Goal: Navigation & Orientation: Find specific page/section

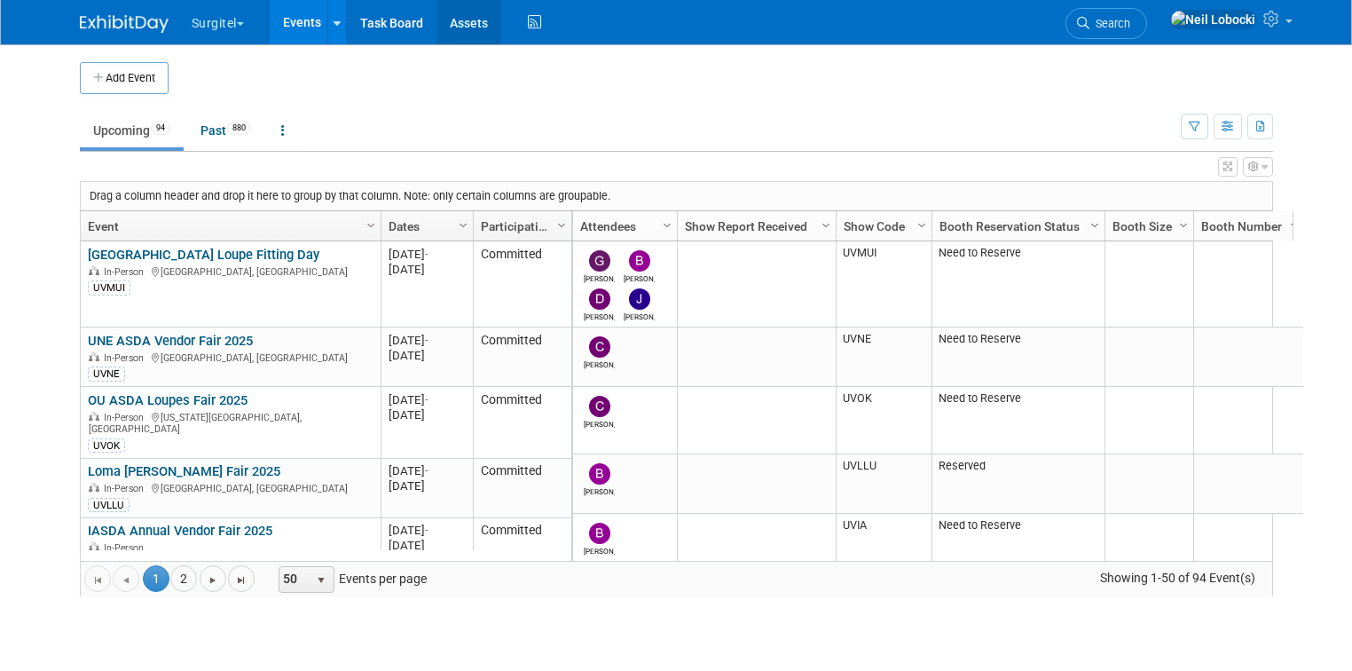
click at [464, 14] on link "Assets" at bounding box center [469, 22] width 65 height 44
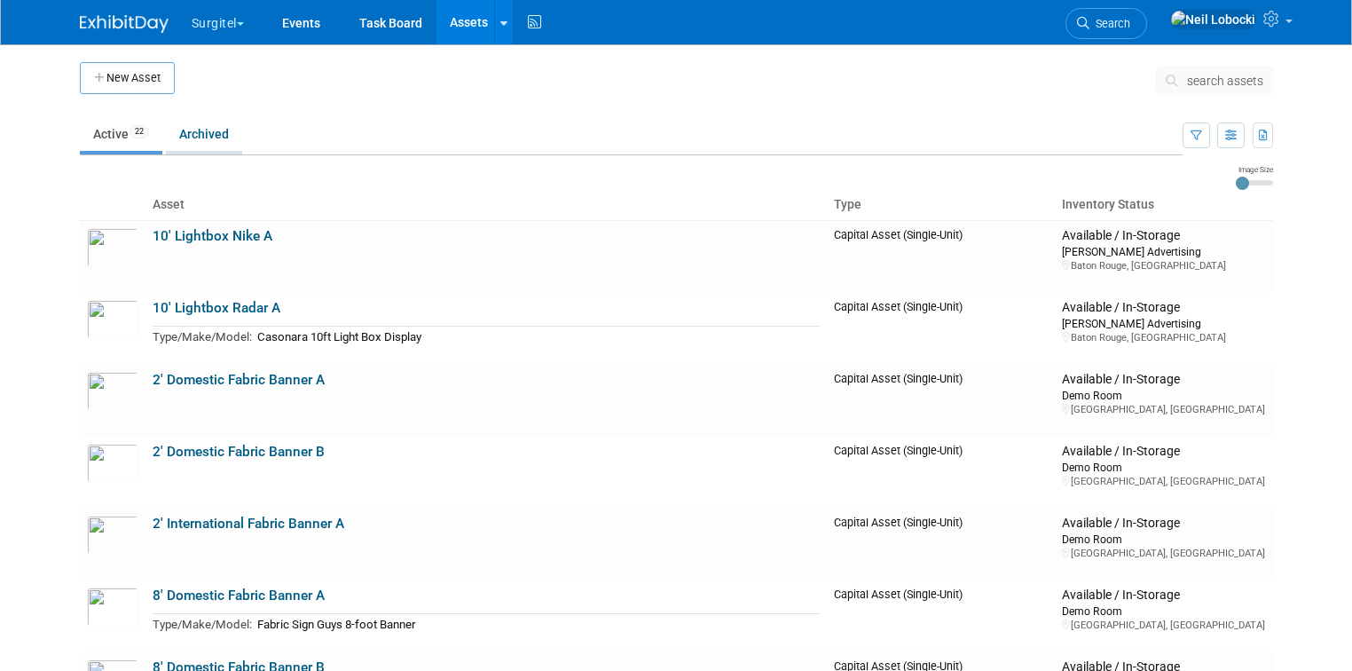
click at [195, 133] on link "Archived" at bounding box center [204, 134] width 76 height 34
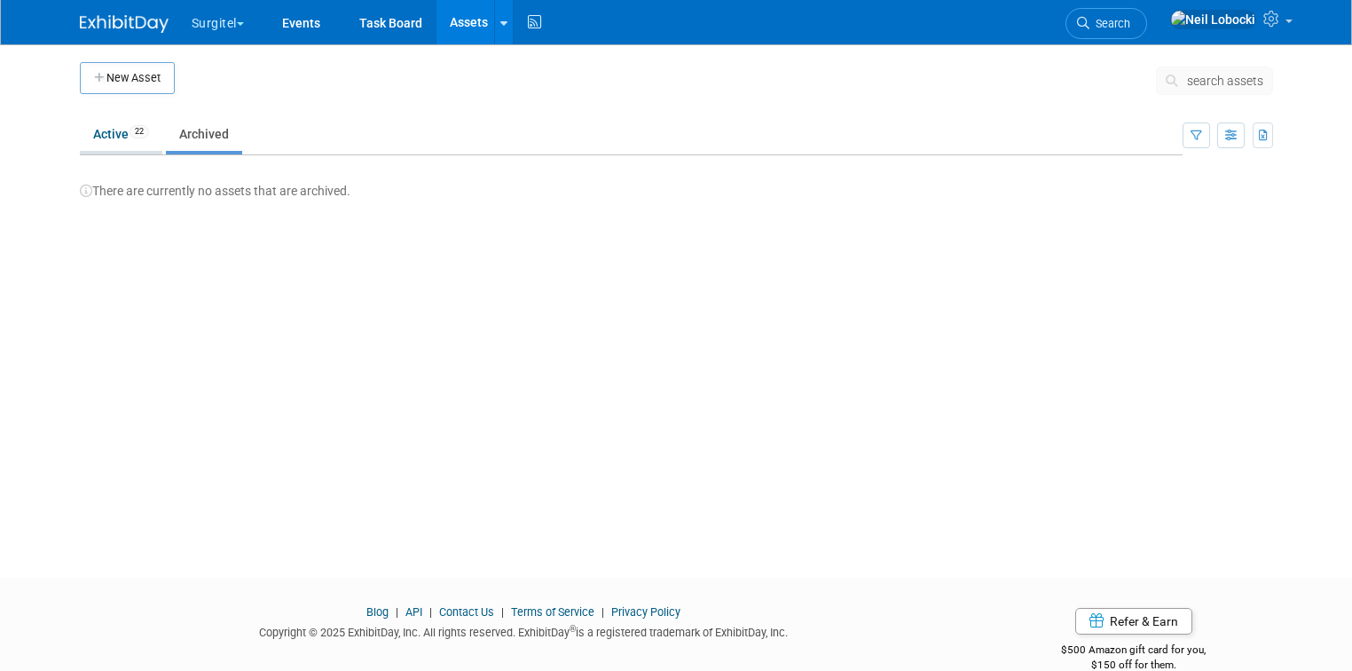
click at [80, 134] on link "Active 22" at bounding box center [121, 134] width 83 height 34
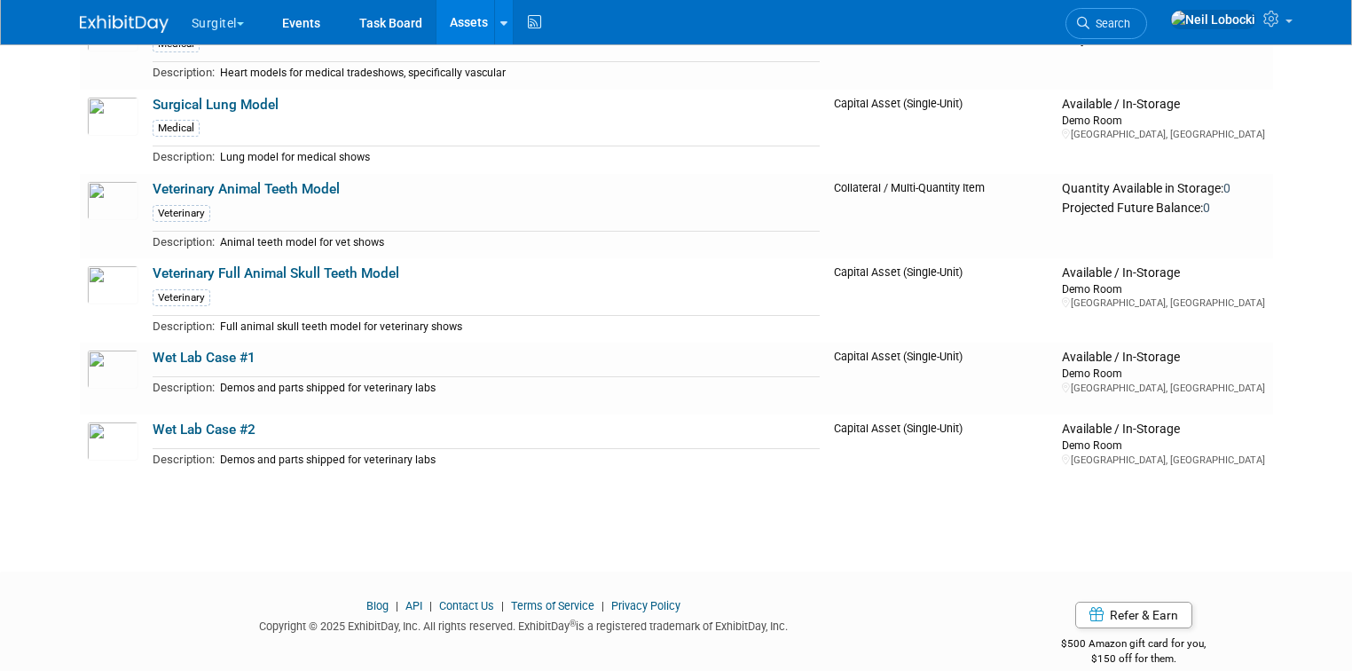
scroll to position [1478, 0]
